Goal: Task Accomplishment & Management: Manage account settings

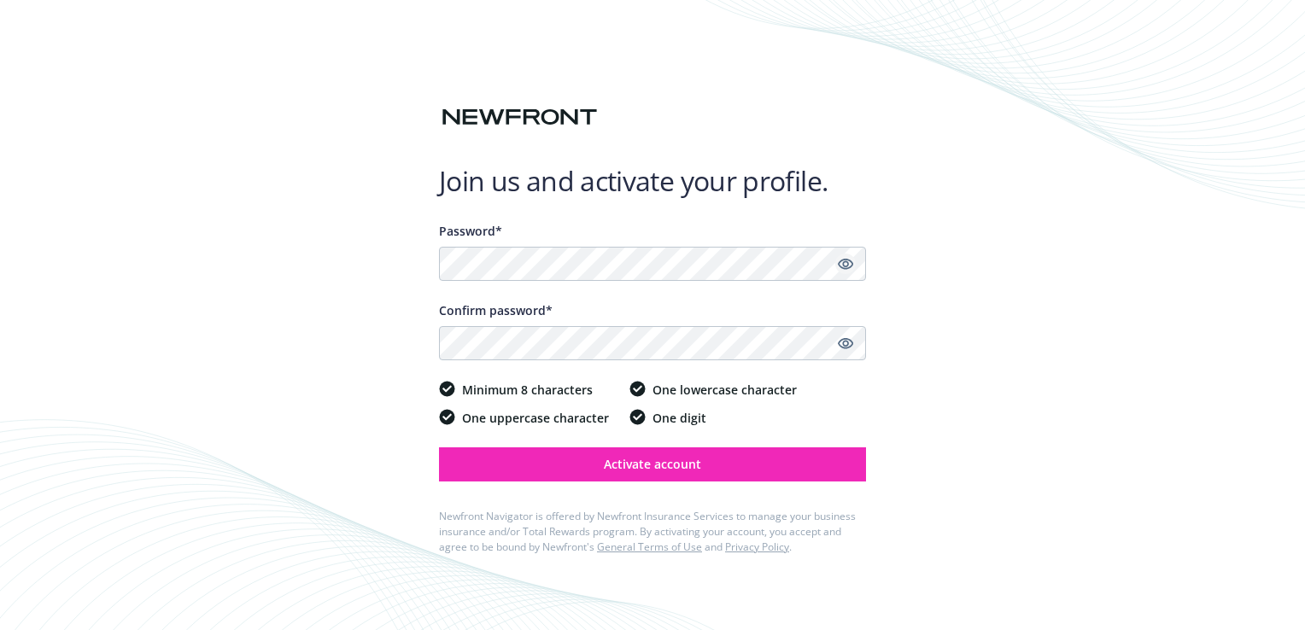
click at [844, 267] on icon "Show password" at bounding box center [845, 263] width 15 height 15
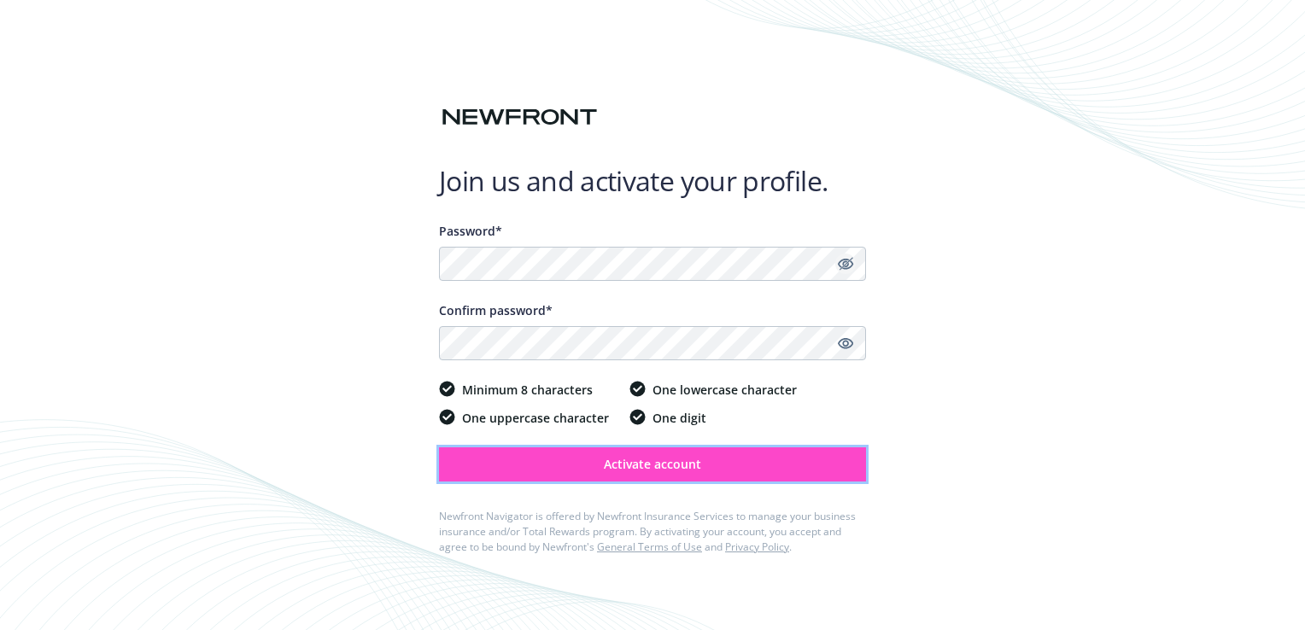
click at [678, 457] on span "Activate account" at bounding box center [652, 464] width 97 height 16
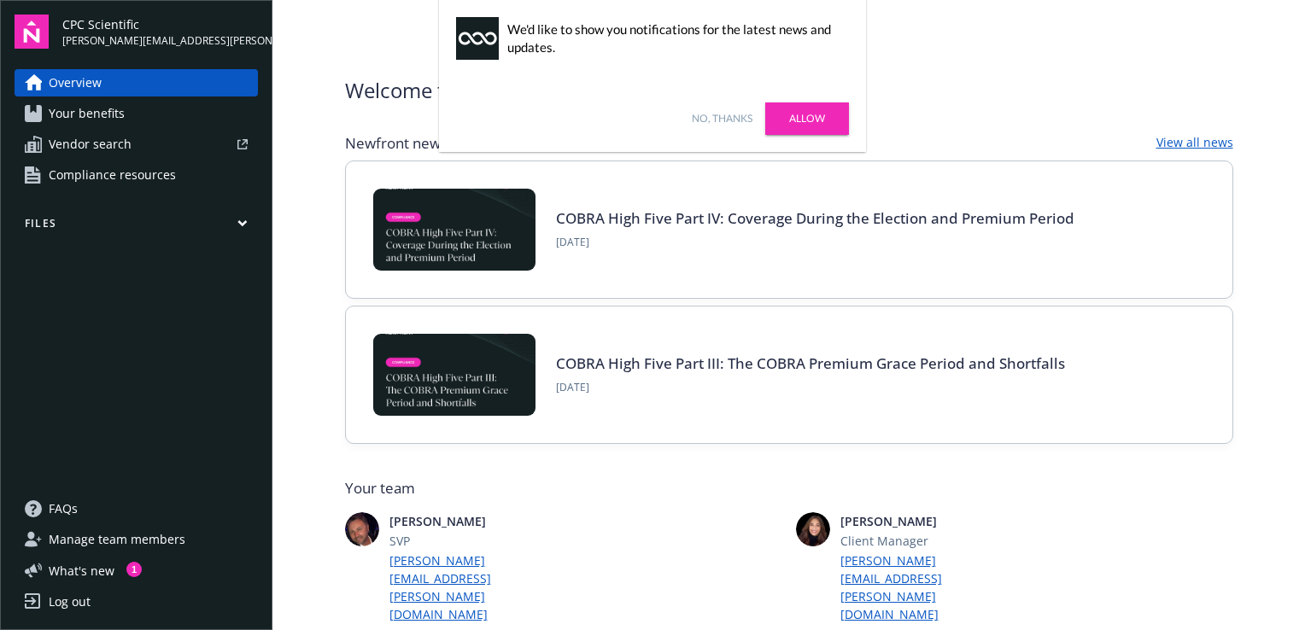
click at [806, 108] on link "Allow" at bounding box center [807, 118] width 84 height 32
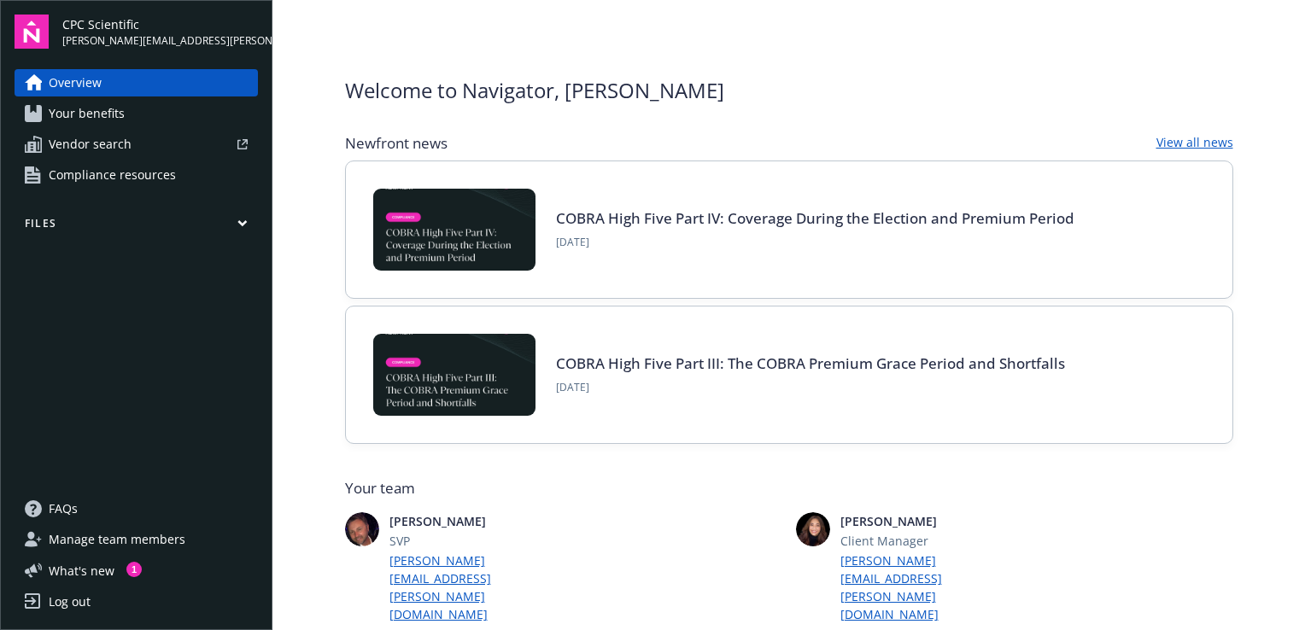
click at [1260, 171] on main "Welcome to Navigator , Kathey Newfront news View all news COBRA High Five Part …" at bounding box center [788, 315] width 1032 height 630
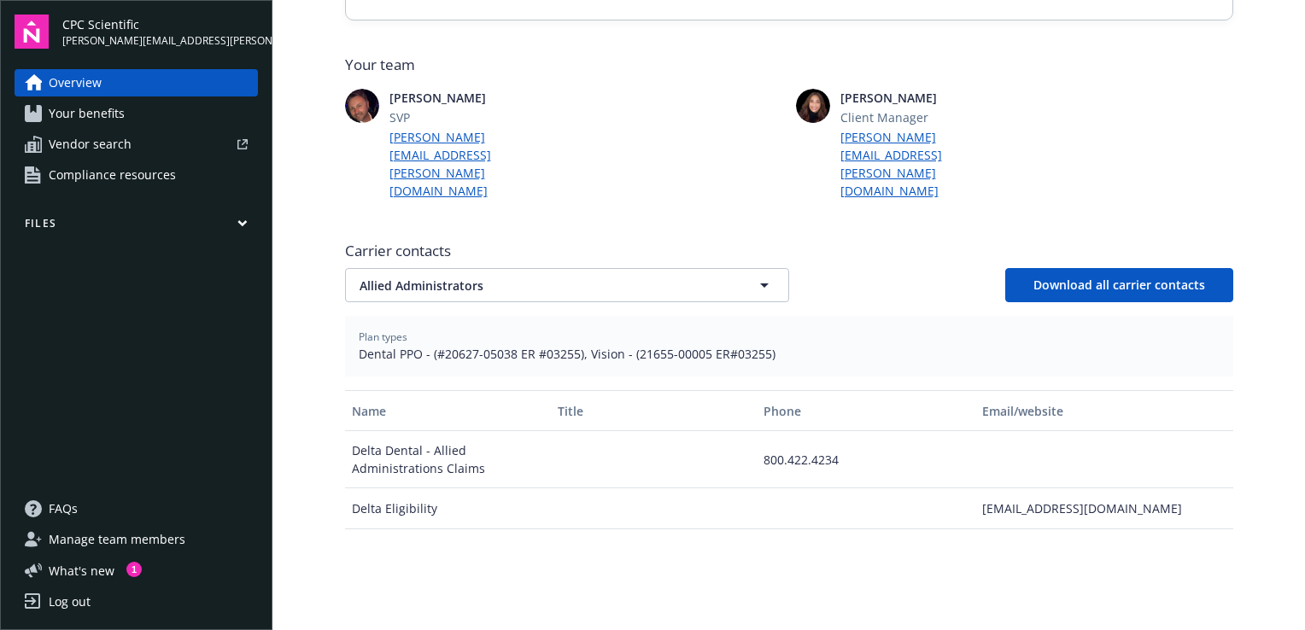
scroll to position [427, 0]
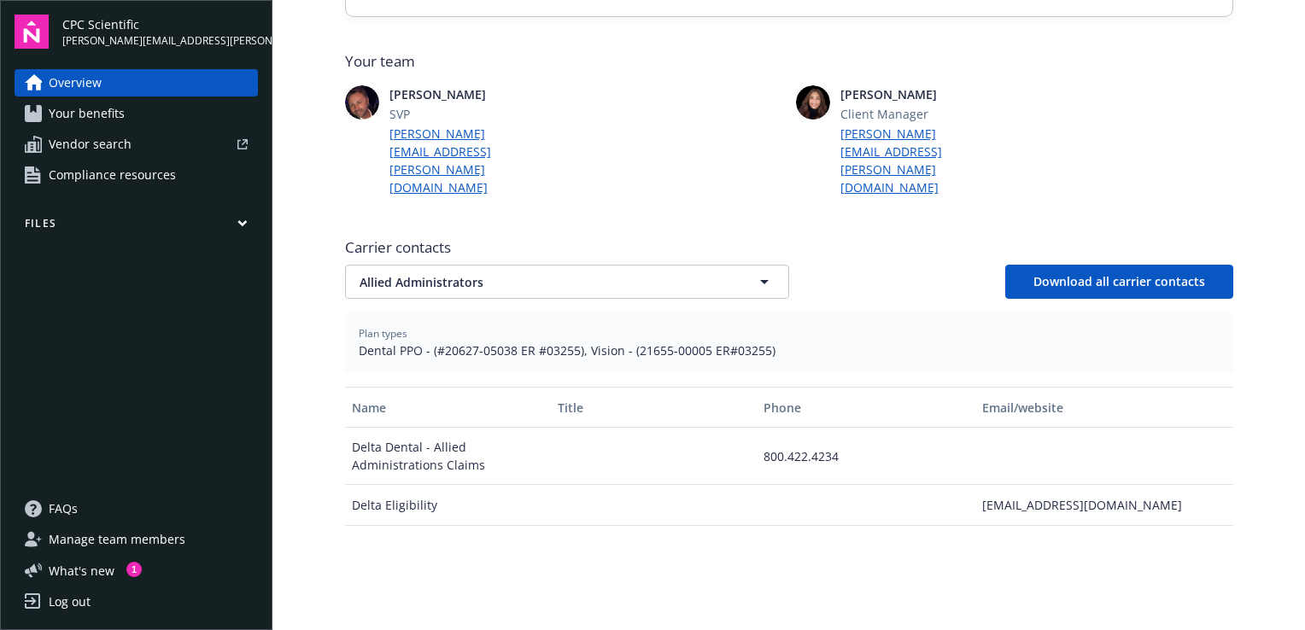
click at [103, 109] on span "Your benefits" at bounding box center [87, 113] width 76 height 27
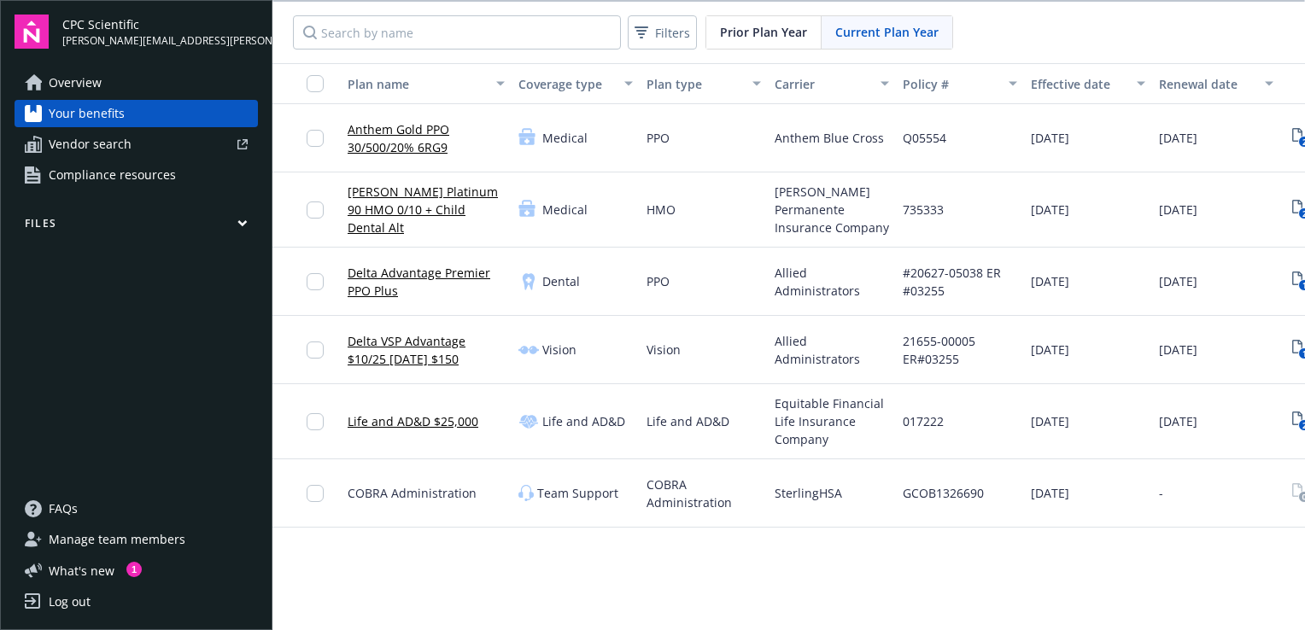
click at [106, 138] on span "Vendor search" at bounding box center [90, 144] width 83 height 27
click at [238, 225] on icon "button" at bounding box center [242, 223] width 10 height 8
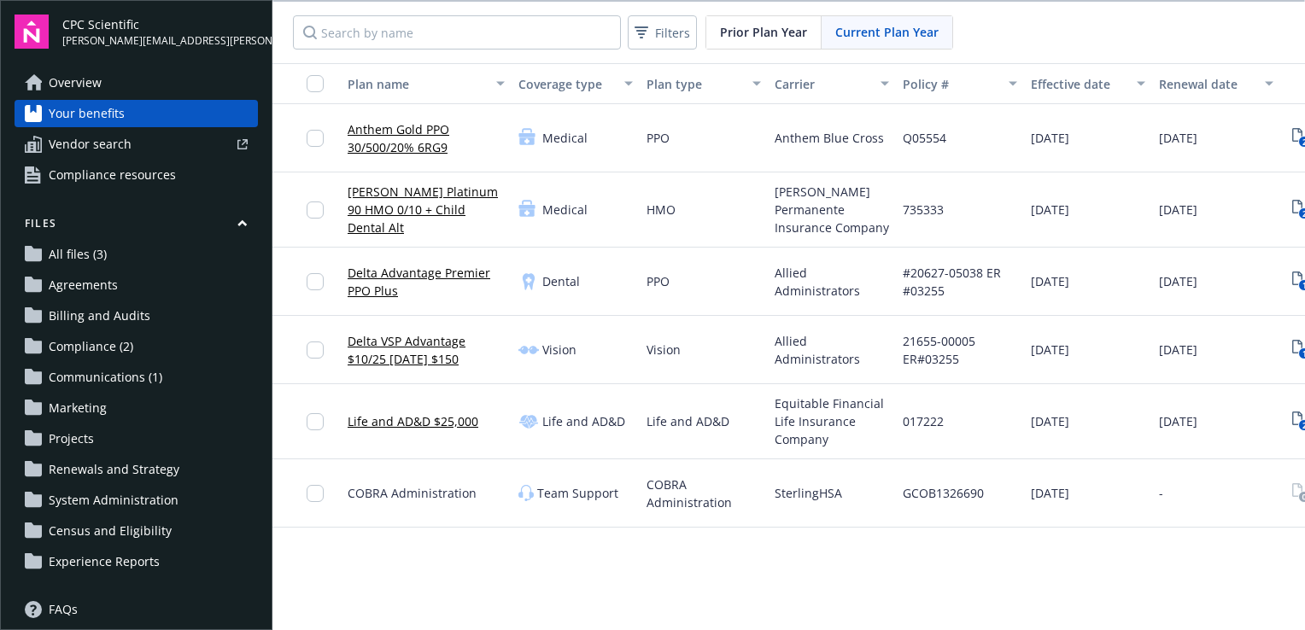
click at [83, 79] on span "Overview" at bounding box center [75, 82] width 53 height 27
